Goal: Entertainment & Leisure: Consume media (video, audio)

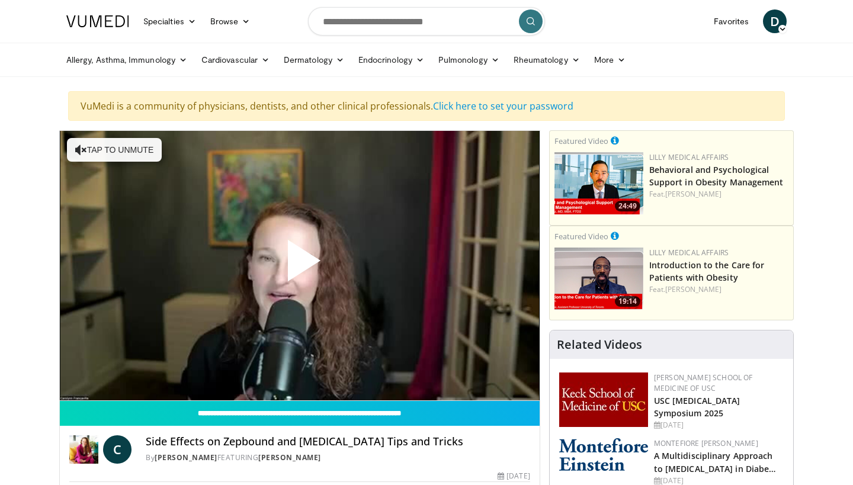
click at [300, 265] on span "Video Player" at bounding box center [300, 265] width 0 height 0
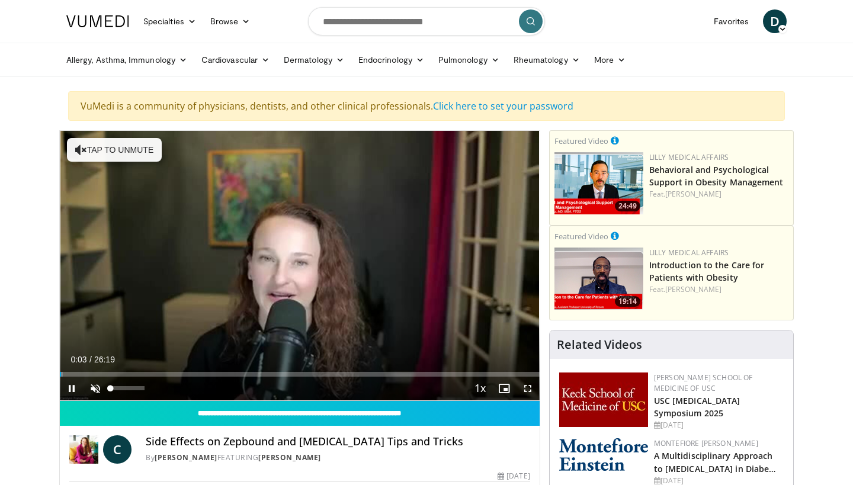
click at [94, 391] on span "Video Player" at bounding box center [95, 389] width 24 height 24
click at [528, 388] on span "Video Player" at bounding box center [528, 389] width 24 height 24
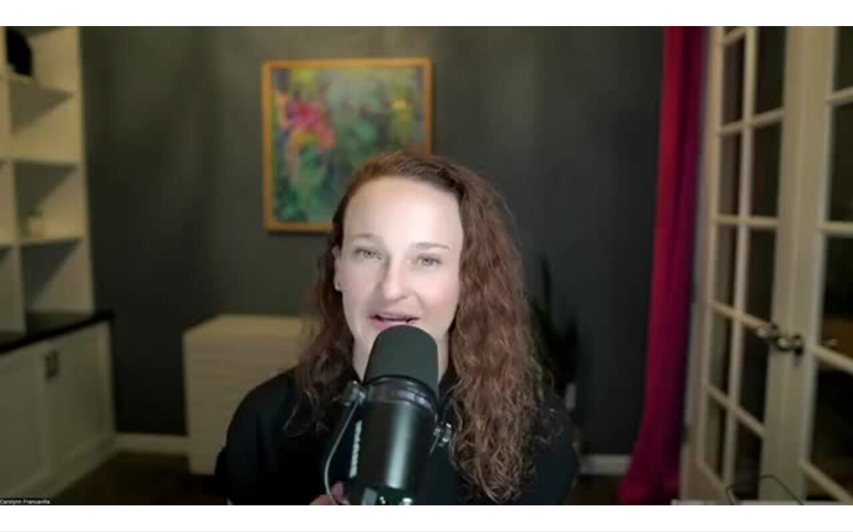
click at [529, 435] on div "10 seconds Tap to unmute" at bounding box center [426, 266] width 853 height 532
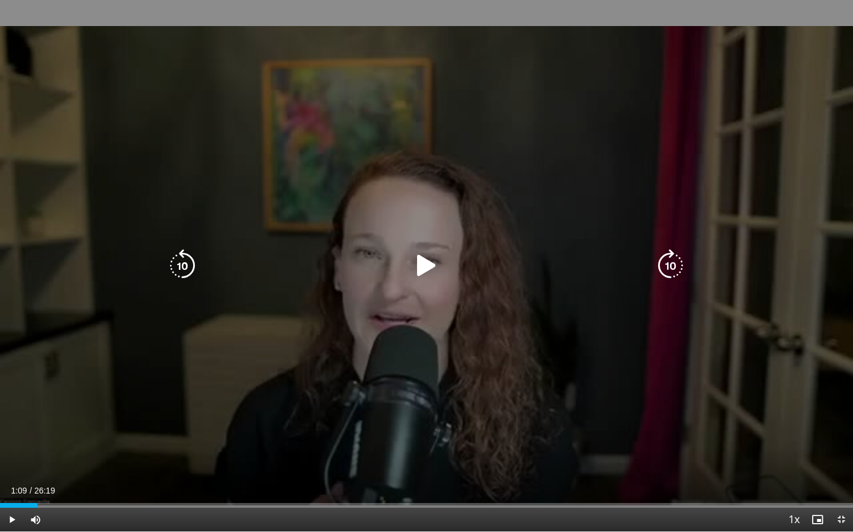
click at [425, 264] on icon "Video Player" at bounding box center [426, 265] width 33 height 33
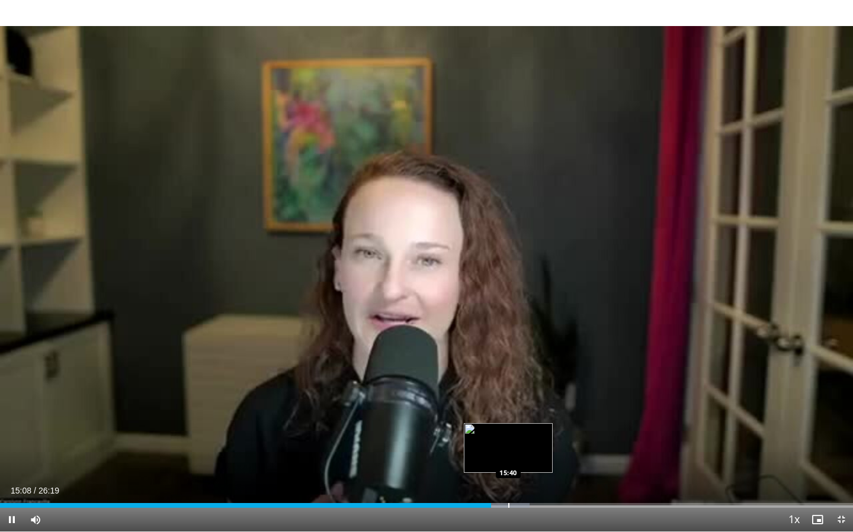
click at [508, 484] on div "Progress Bar" at bounding box center [508, 505] width 1 height 5
click at [542, 484] on div "Progress Bar" at bounding box center [542, 505] width 1 height 5
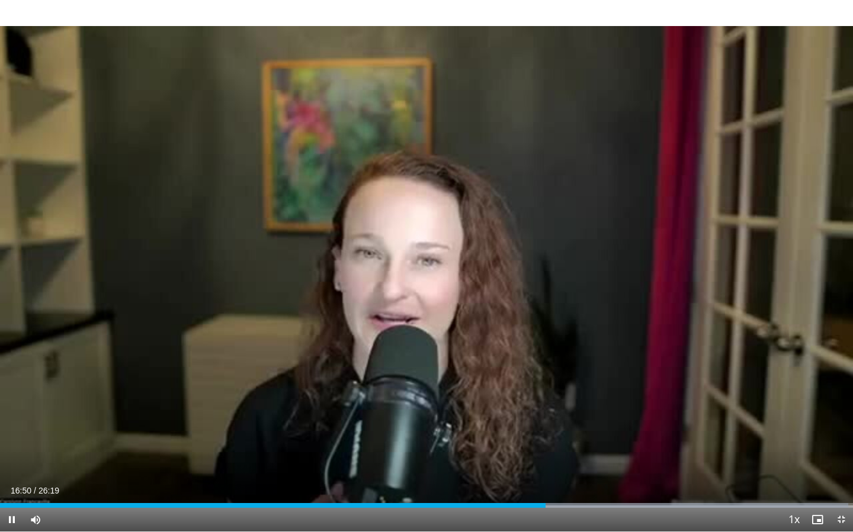
click at [843, 484] on span "Video Player" at bounding box center [841, 520] width 24 height 24
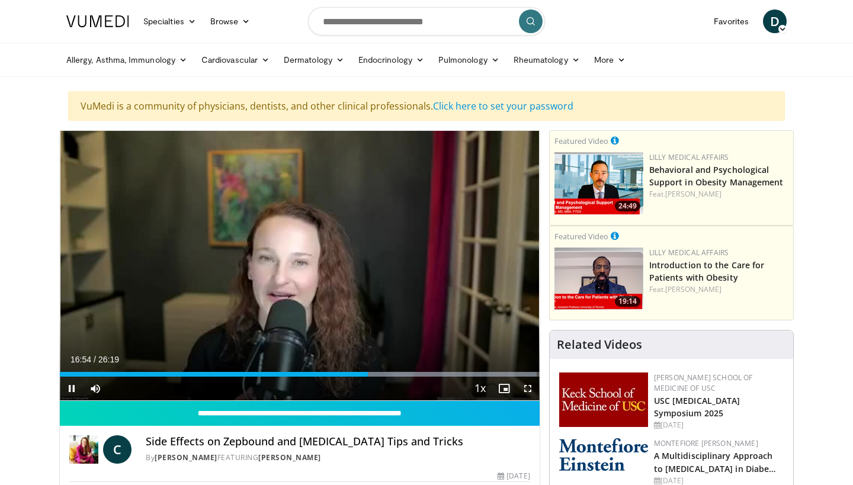
click at [69, 387] on span "Video Player" at bounding box center [72, 389] width 24 height 24
